Goal: Obtain resource: Obtain resource

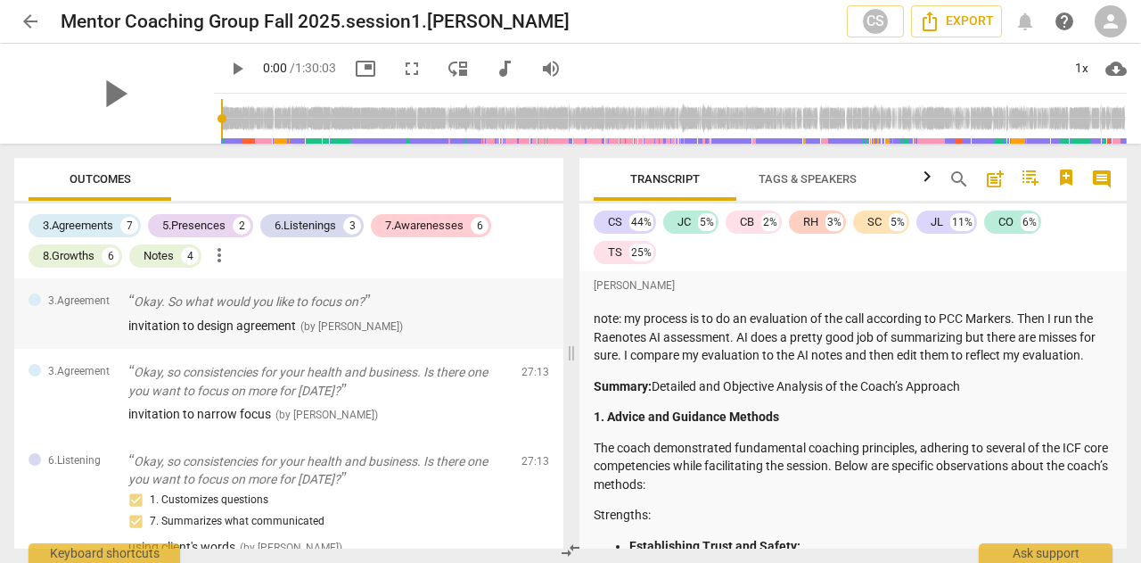
drag, startPoint x: 556, startPoint y: 281, endPoint x: 556, endPoint y: 305, distance: 24.1
click at [556, 305] on div "3.Agreement Okay. So what would you like to focus on? invitation to design agre…" at bounding box center [288, 313] width 549 height 70
click at [564, 521] on div "Outcomes 3.Agreements 7 5.Presences 2 6.Listenings 3 7.Awarenesses 6 8.Growths …" at bounding box center [285, 353] width 571 height 419
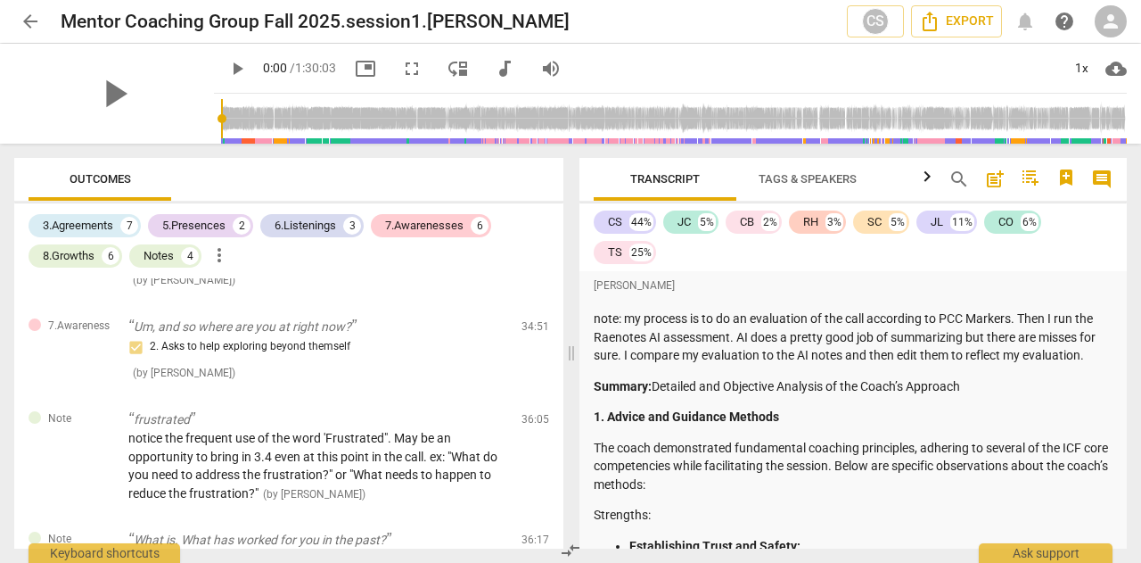
scroll to position [1893, 0]
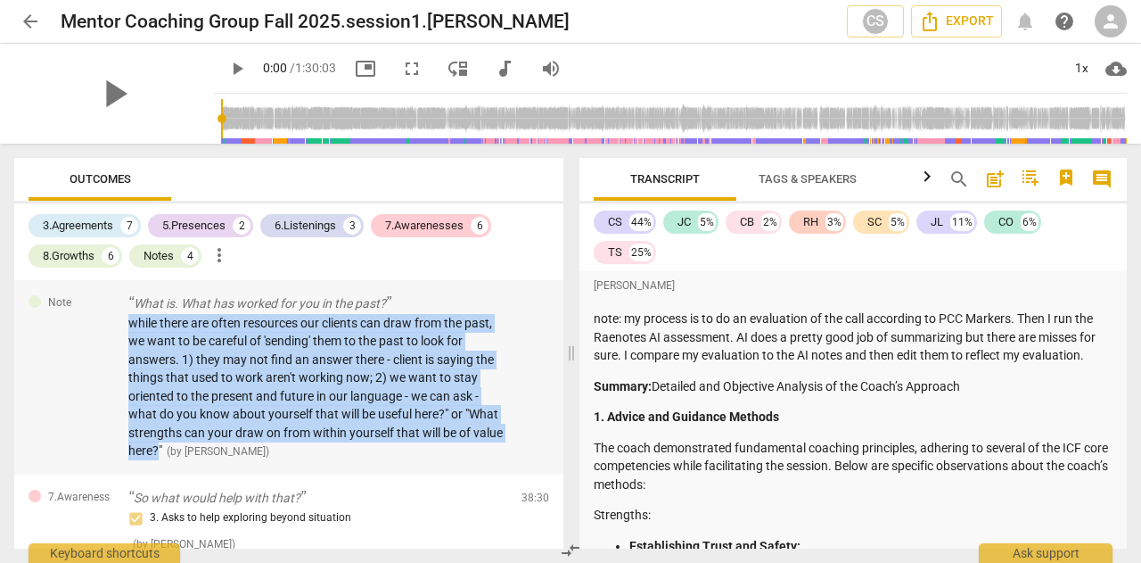
drag, startPoint x: 127, startPoint y: 338, endPoint x: 189, endPoint y: 465, distance: 141.2
click at [189, 465] on div "Note What is. What has worked for you in the past? while there are often resour…" at bounding box center [288, 377] width 549 height 194
copy span "while there are often resources our clients can draw from the past, we want to …"
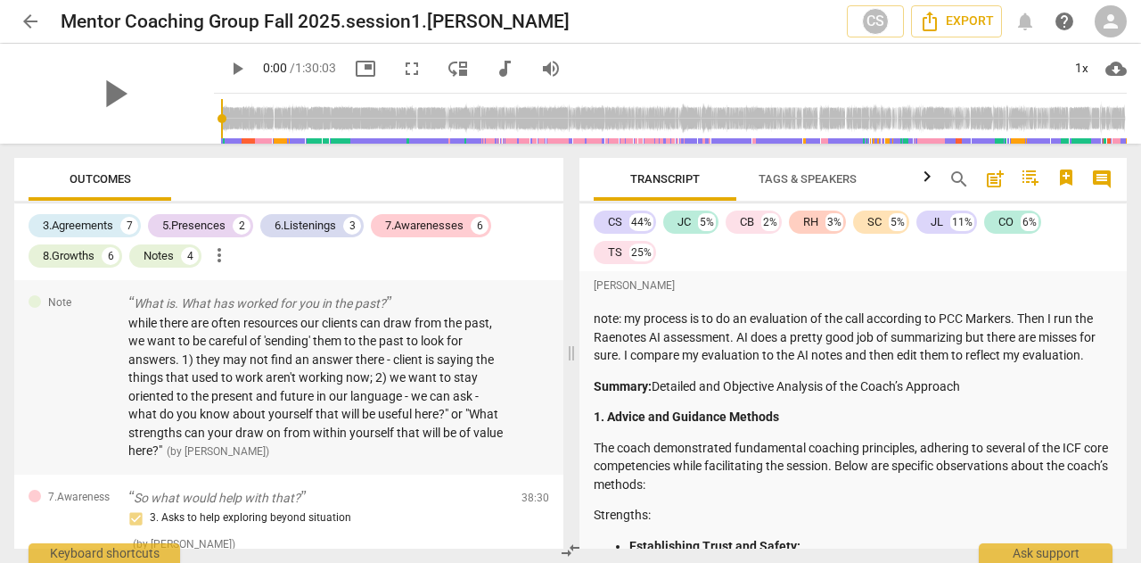
click at [556, 351] on div "Note What is. What has worked for you in the past? while there are often resour…" at bounding box center [288, 377] width 549 height 194
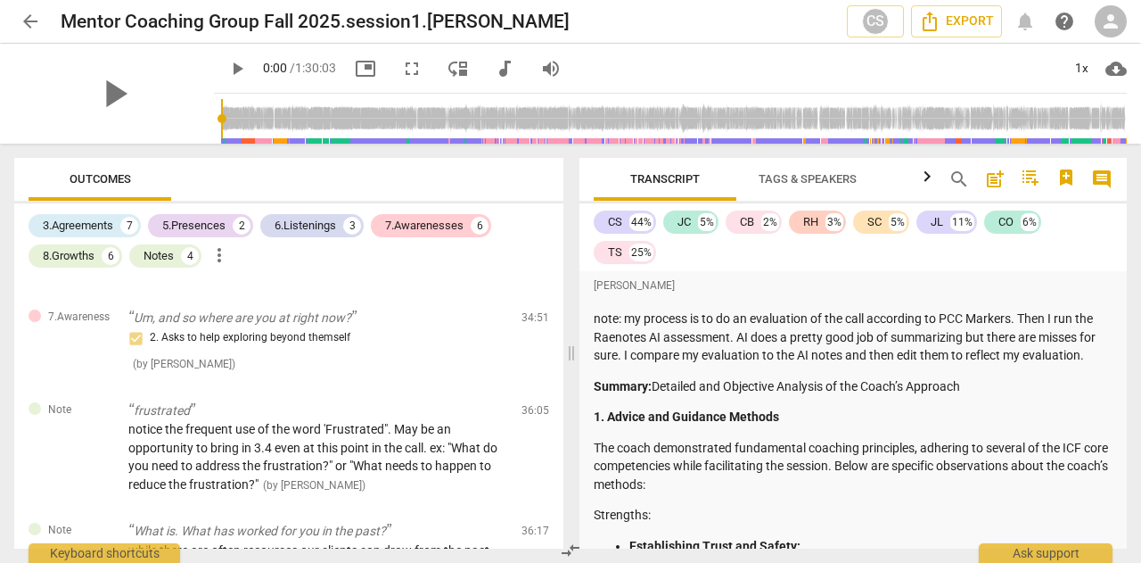
scroll to position [1657, 0]
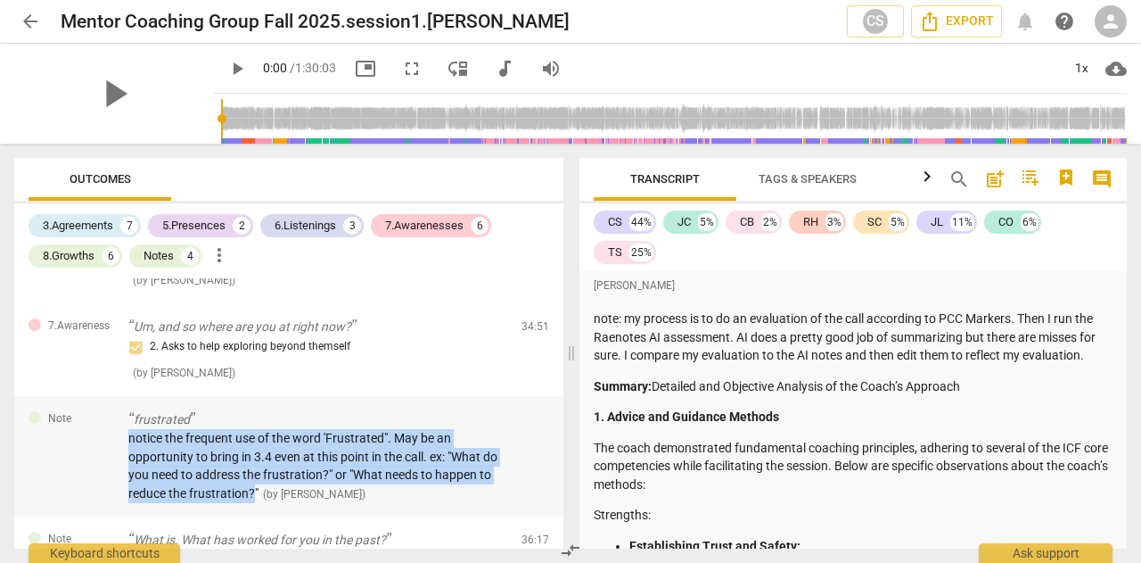
drag, startPoint x: 128, startPoint y: 456, endPoint x: 252, endPoint y: 511, distance: 135.7
click at [252, 500] on span "notice the frequent use of the word 'Frustrated". May be an opportunity to brin…" at bounding box center [312, 466] width 369 height 70
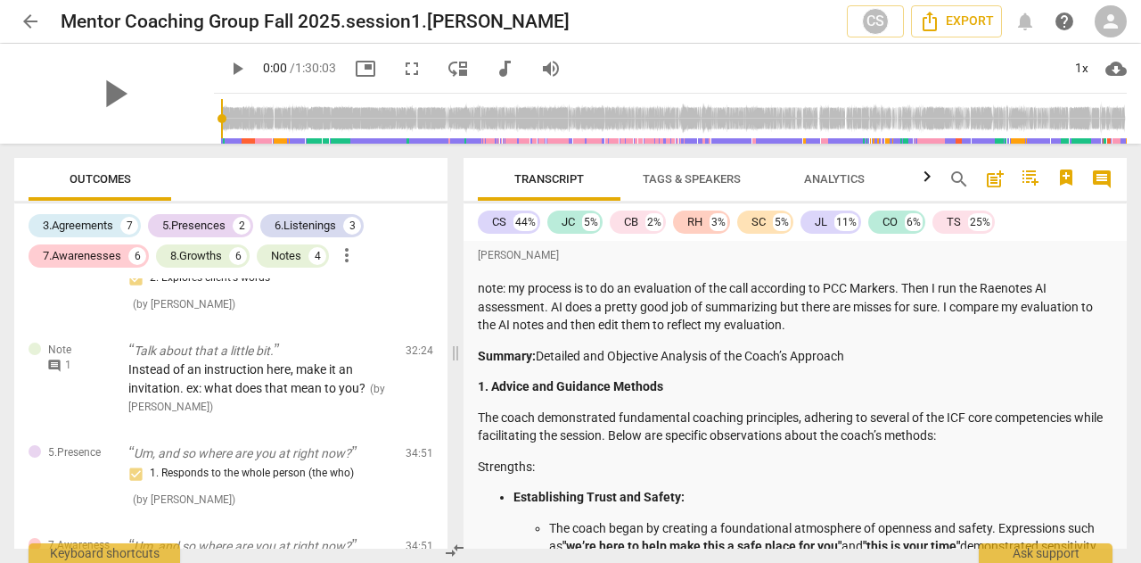
scroll to position [1894, 0]
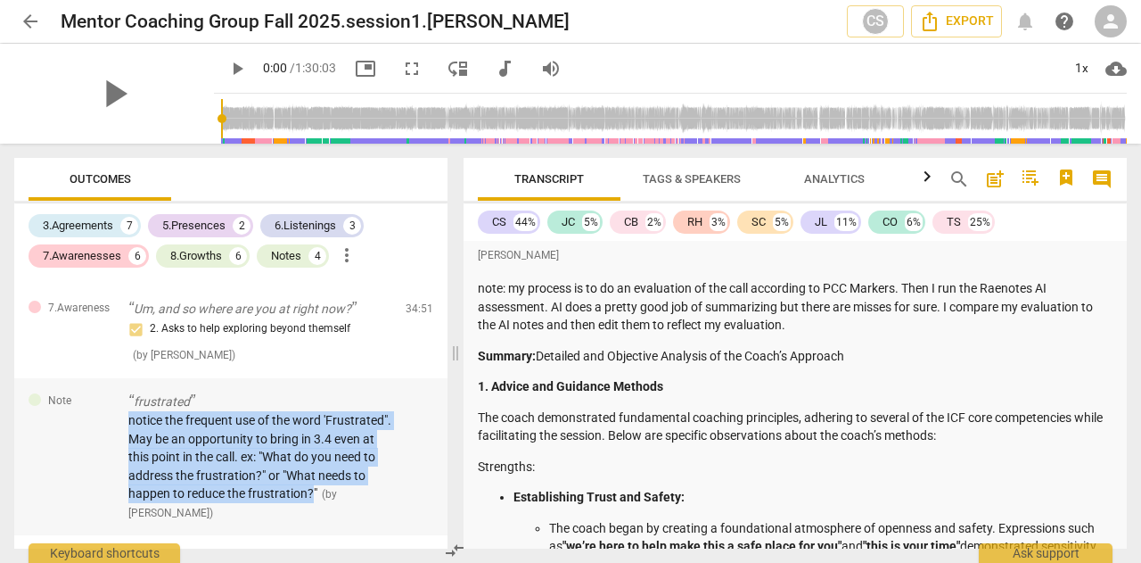
copy span "notice the frequent use of the word 'Frustrated". May be an opportunity to brin…"
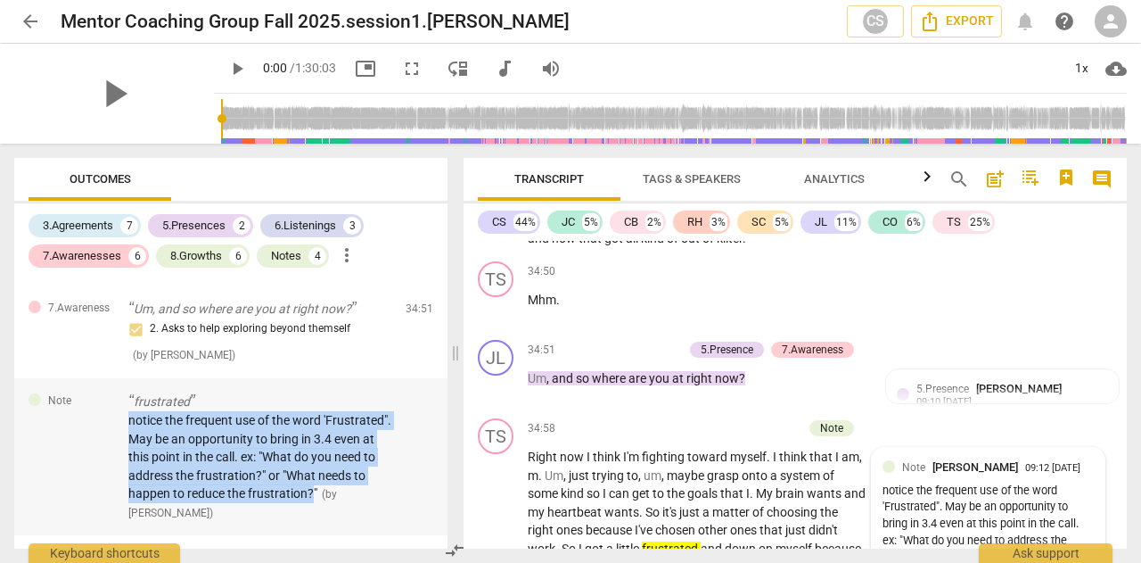
scroll to position [16255, 0]
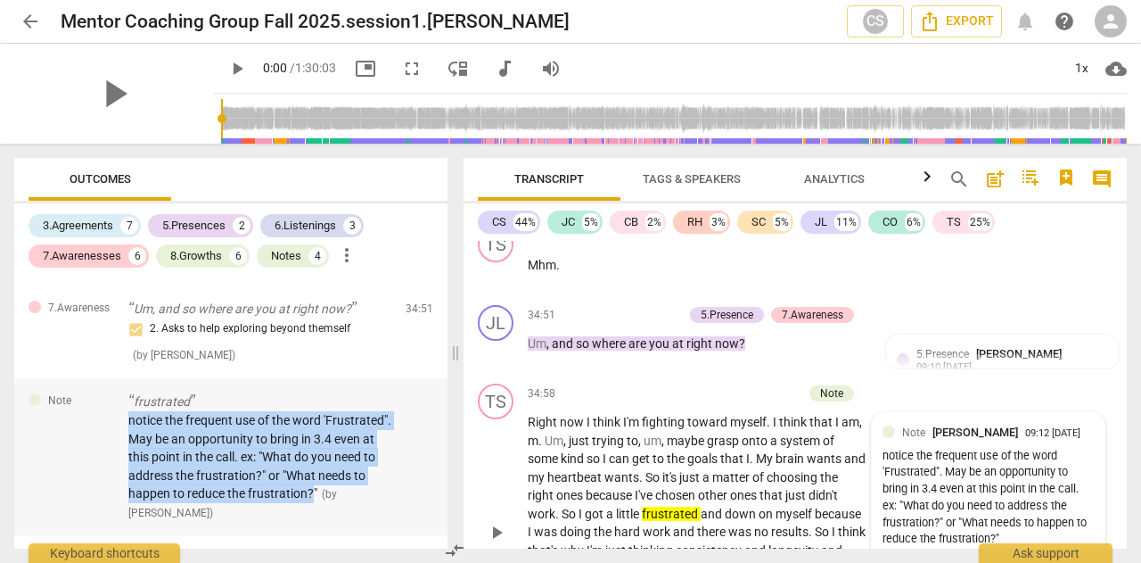
copy span "notice the frequent use of the word 'Frustrated". May be an opportunity to brin…"
click at [345, 470] on span "notice the frequent use of the word 'Frustrated". May be an opportunity to brin…" at bounding box center [259, 456] width 263 height 87
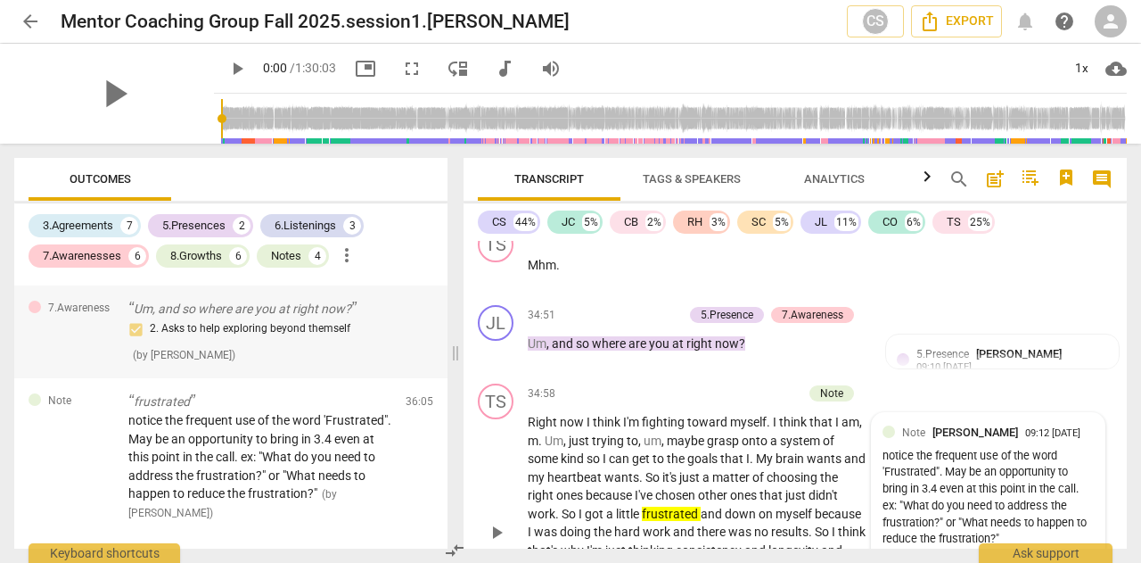
click at [440, 372] on div "7.Awareness Um, and so where are you at right now? 2. Asks to help exploring be…" at bounding box center [230, 331] width 433 height 93
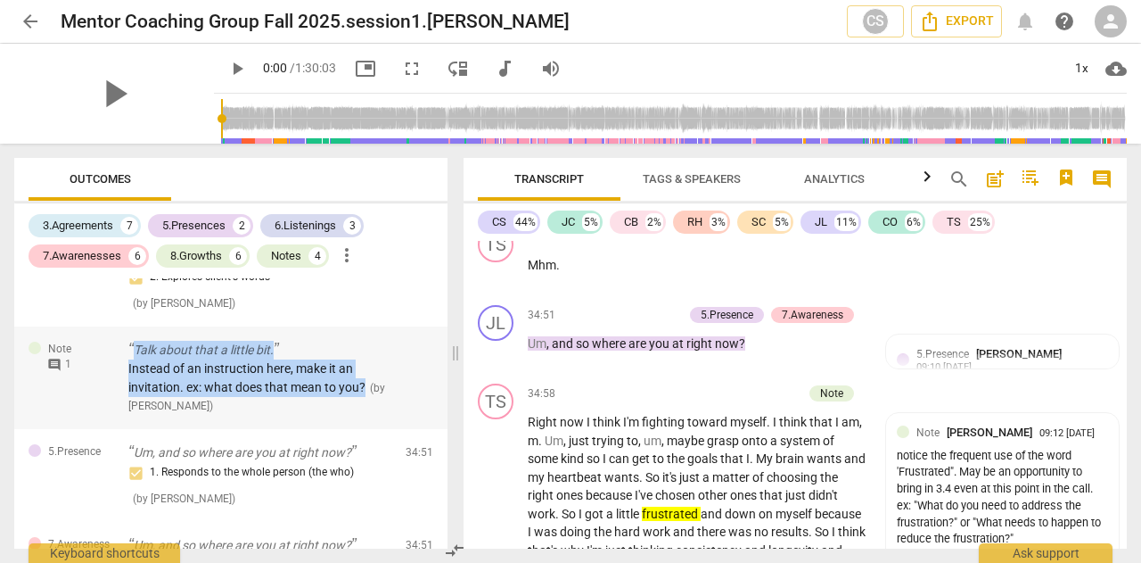
drag, startPoint x: 123, startPoint y: 381, endPoint x: 364, endPoint y: 417, distance: 243.5
click at [364, 417] on div "Note comment 1 Talk about that a little bit. Instead of an instruction here, ma…" at bounding box center [230, 377] width 433 height 103
copy div "Talk about that a little bit. Instead of an instruction here, make it an invita…"
click at [316, 414] on div "Instead of an instruction here, make it an invitation. ex: what does that mean …" at bounding box center [259, 386] width 263 height 55
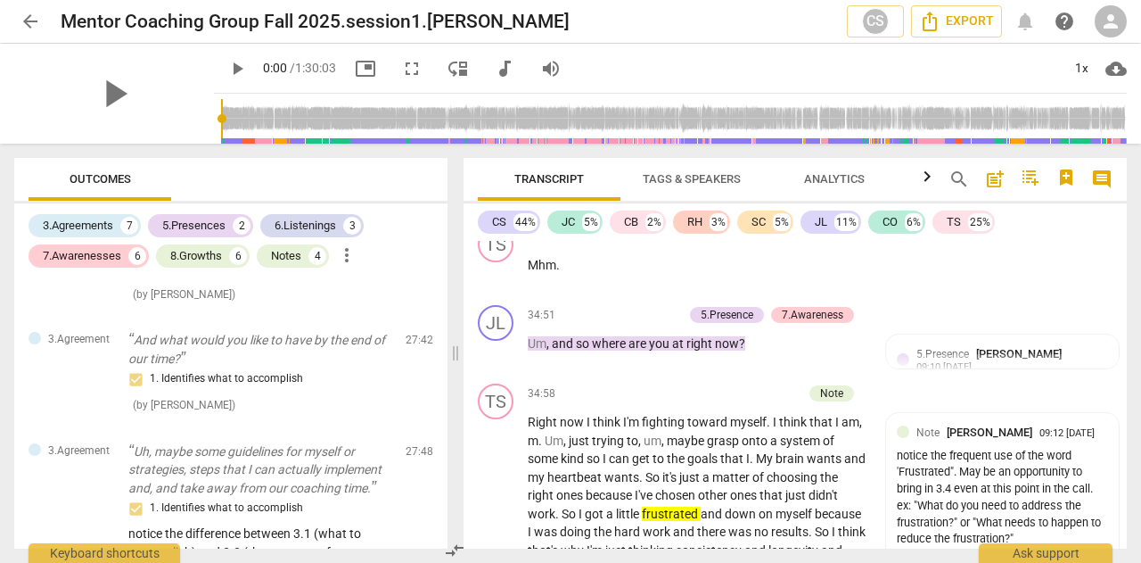
scroll to position [381, 0]
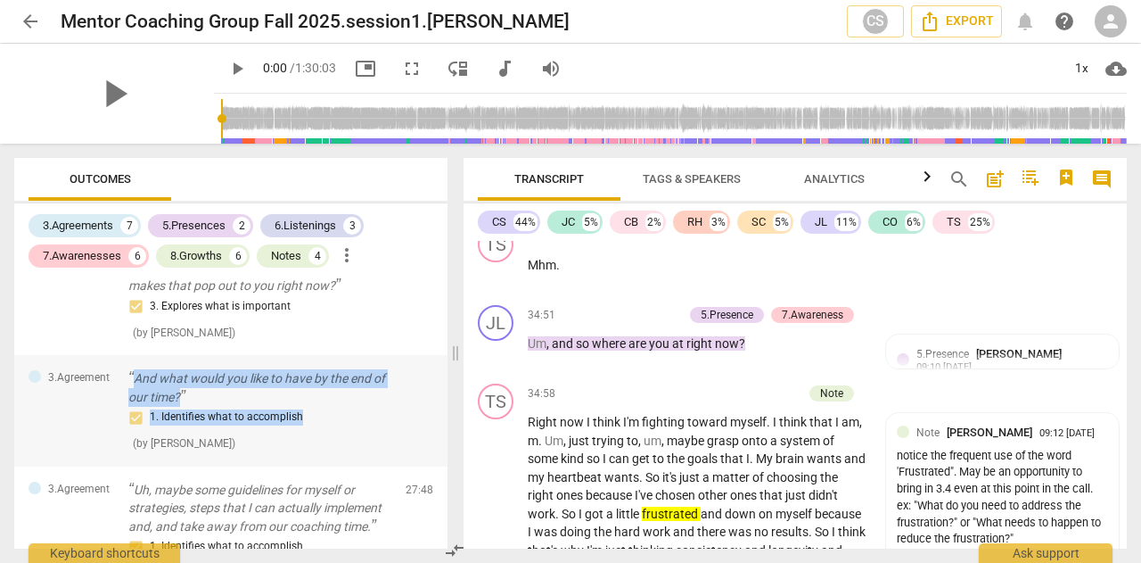
drag, startPoint x: 117, startPoint y: 391, endPoint x: 311, endPoint y: 440, distance: 200.5
click at [311, 440] on div "3.Agreement And what would you like to have by the end of our time? 1. Identifi…" at bounding box center [230, 410] width 433 height 111
copy div "And what would you like to have by the end of our time? 1. Identifies what to a…"
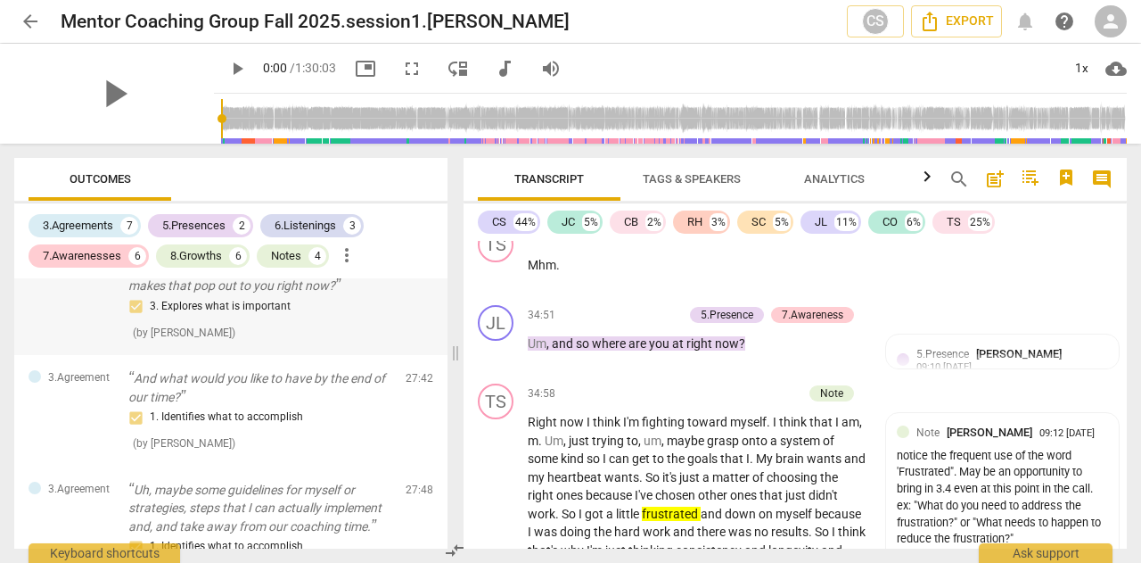
click at [439, 293] on div "3.Agreement And you, you, you said some things, but what makes that pop out to …" at bounding box center [230, 299] width 433 height 111
click at [440, 466] on div "3.Agreement And what would you like to have by the end of our time? 1. Identifi…" at bounding box center [230, 410] width 433 height 111
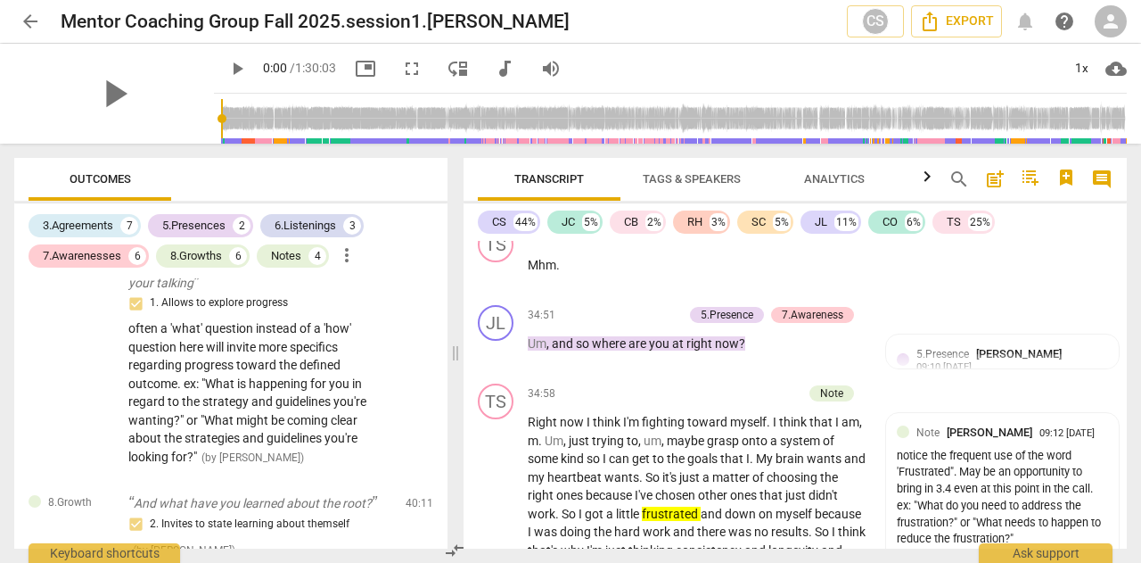
scroll to position [2553, 0]
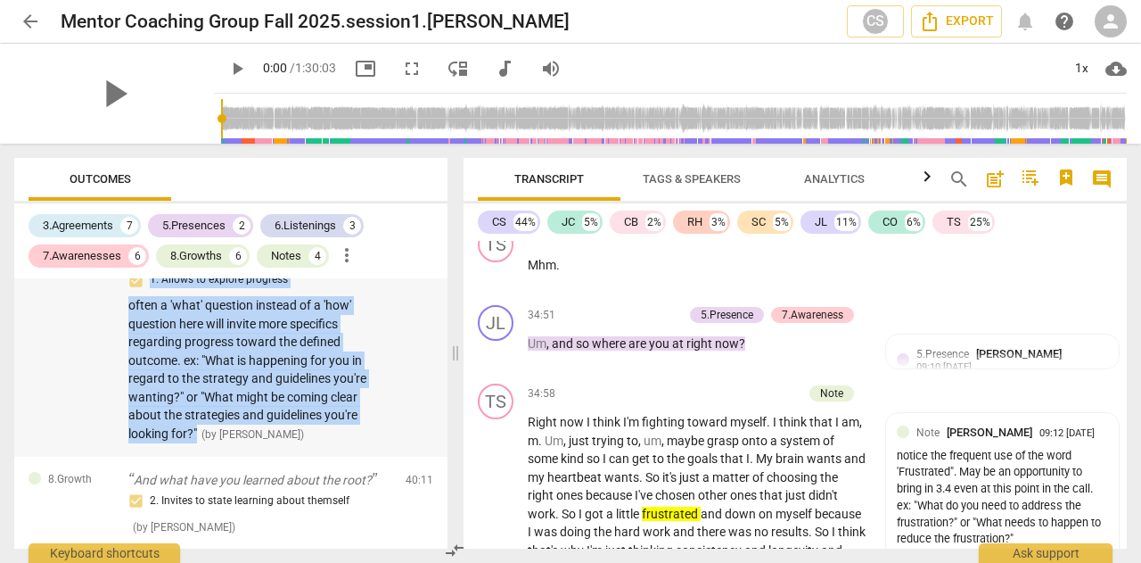
drag, startPoint x: 127, startPoint y: 289, endPoint x: 202, endPoint y: 484, distance: 209.5
click at [202, 457] on div "8.Growth So. How is this going so far, our session and your talking 1. Allows t…" at bounding box center [230, 337] width 433 height 239
copy div "So. How is this going so far, our session and your talking 1. Allows to explore…"
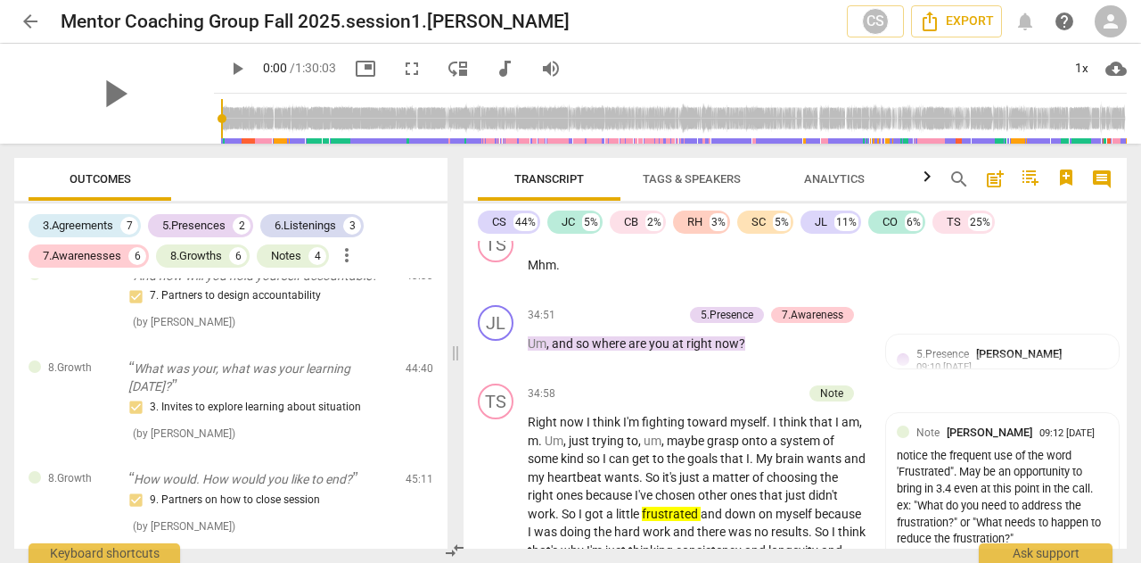
scroll to position [3201, 0]
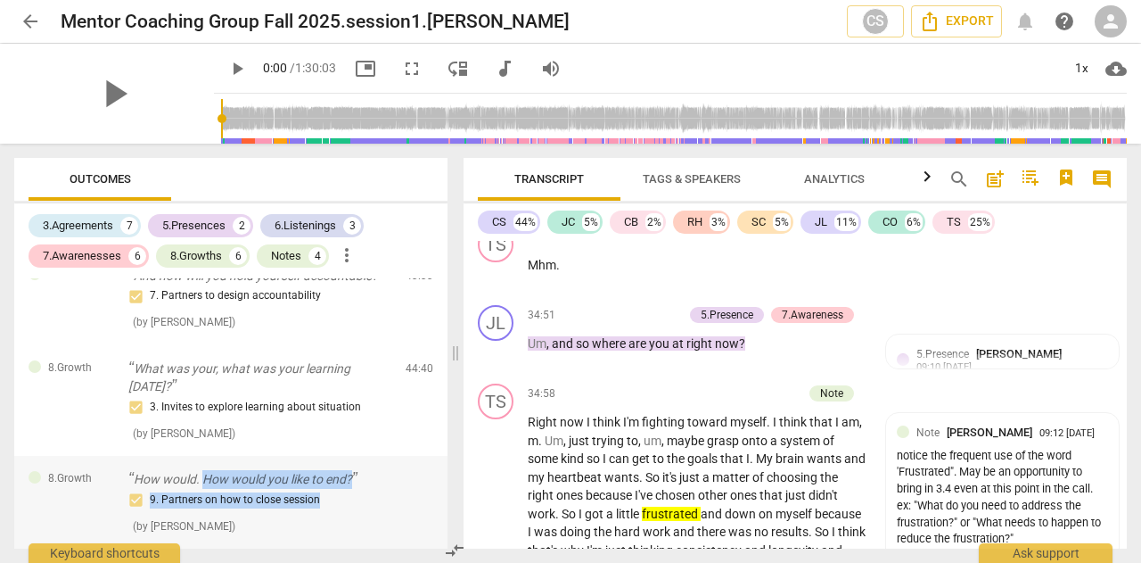
drag, startPoint x: 339, startPoint y: 502, endPoint x: 202, endPoint y: 478, distance: 139.4
click at [202, 478] on div "How would. How would you like to end? 9. Partners on how to close session ( by …" at bounding box center [259, 502] width 263 height 64
copy div "How would you like to end? 9. Partners on how to close session"
